Goal: Obtain resource: Download file/media

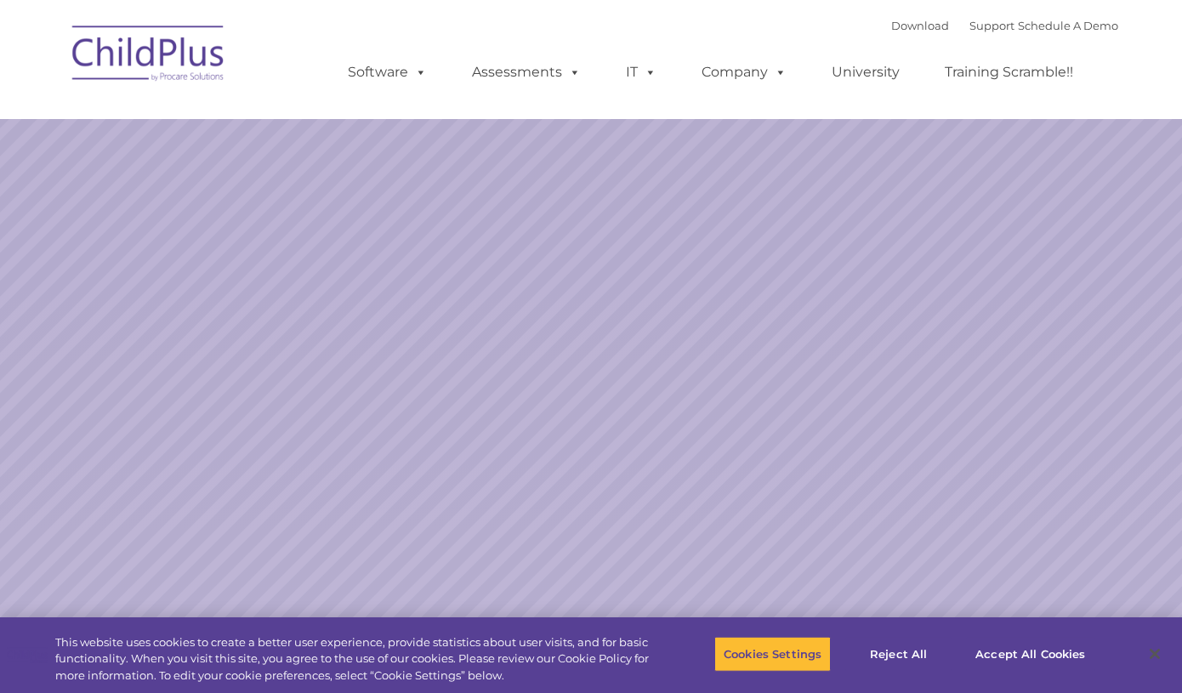
select select "MEDIUM"
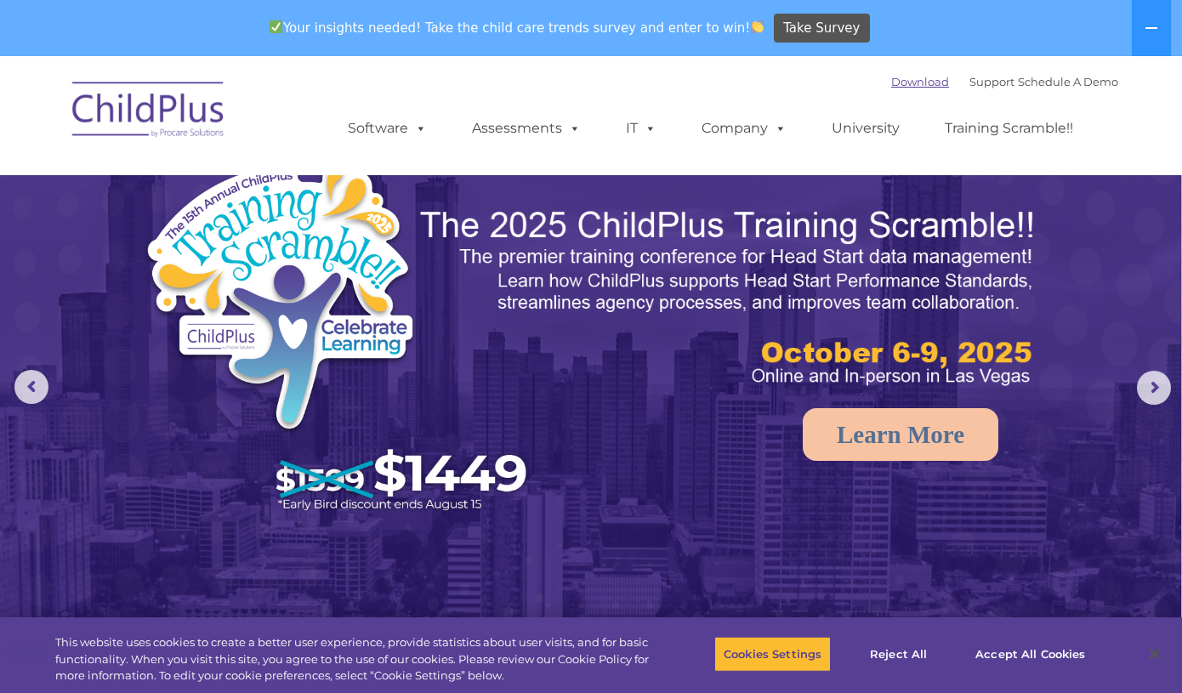
click at [891, 86] on link "Download" at bounding box center [920, 82] width 58 height 14
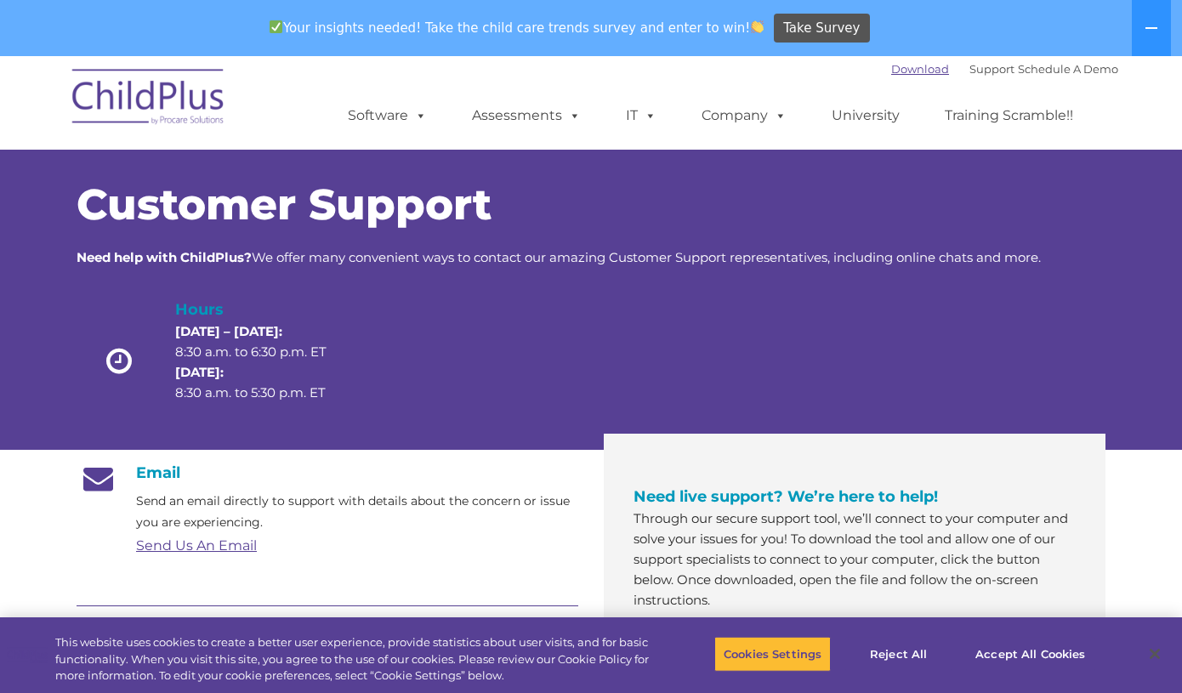
click at [907, 76] on link "Download" at bounding box center [920, 69] width 58 height 14
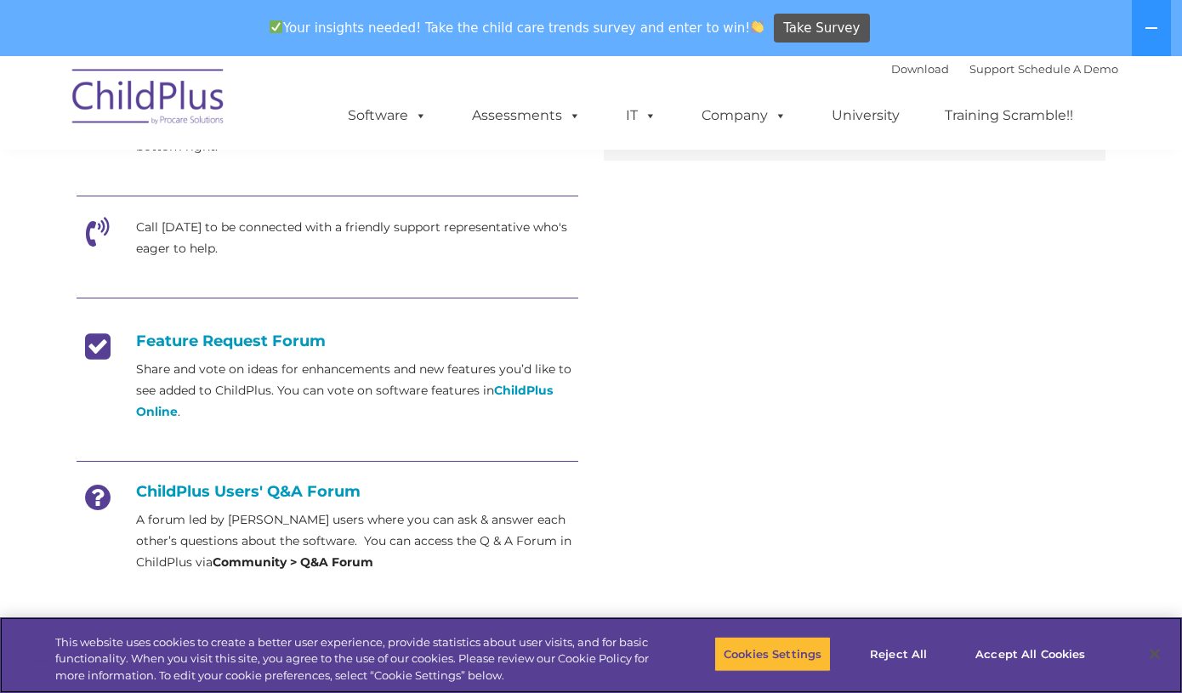
scroll to position [1037, 0]
